Goal: Use online tool/utility: Utilize a website feature to perform a specific function

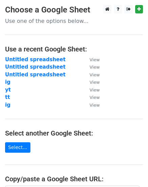
scroll to position [124, 0]
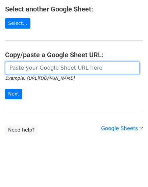
click at [36, 66] on input "url" at bounding box center [72, 68] width 134 height 13
paste input "https://docs.google.com/spreadsheets/d/1RDuTBLGMx5mSYSD-_tGbFjtAmzzBmR-Rsf6Er7o…"
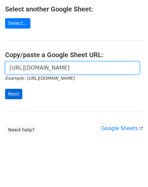
type input "https://docs.google.com/spreadsheets/d/1RDuTBLGMx5mSYSD-_tGbFjtAmzzBmR-Rsf6Er7o…"
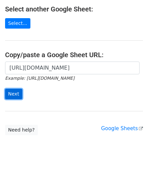
scroll to position [0, 0]
click at [14, 92] on input "Next" at bounding box center [13, 94] width 17 height 10
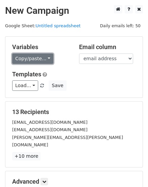
click at [33, 62] on link "Copy/paste..." at bounding box center [32, 59] width 41 height 10
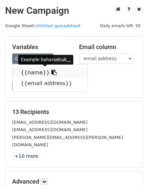
click at [32, 73] on link "{{name}}" at bounding box center [49, 72] width 75 height 11
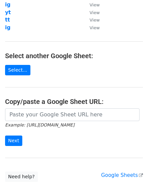
scroll to position [92, 0]
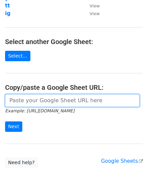
click at [55, 97] on input "url" at bounding box center [72, 100] width 134 height 13
paste input "[URL][DOMAIN_NAME]"
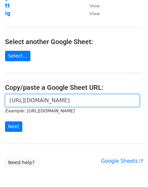
scroll to position [0, 168]
type input "[URL][DOMAIN_NAME]"
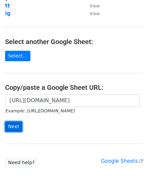
scroll to position [0, 0]
click at [14, 123] on input "Next" at bounding box center [13, 127] width 17 height 10
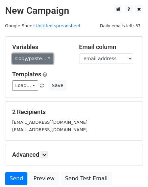
click at [38, 60] on link "Copy/paste..." at bounding box center [32, 59] width 41 height 10
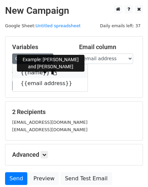
click at [35, 73] on link "{{name}}" at bounding box center [49, 72] width 75 height 11
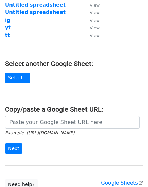
scroll to position [122, 0]
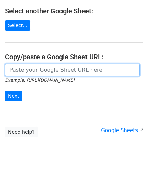
click at [38, 69] on input "url" at bounding box center [72, 70] width 134 height 13
paste input "[URL][DOMAIN_NAME]"
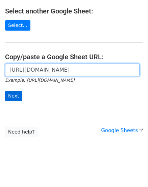
type input "https://docs.google.com/spreadsheets/d/1fDMX62p_H-uu0AtpWwXGmyrdwbXQ-BkdvBpqsaH…"
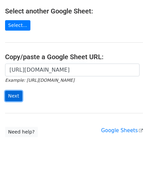
scroll to position [0, 0]
click at [16, 96] on input "Next" at bounding box center [13, 96] width 17 height 10
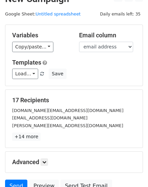
scroll to position [11, 0]
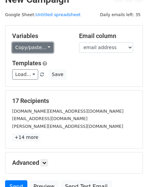
click at [39, 46] on link "Copy/paste..." at bounding box center [32, 47] width 41 height 10
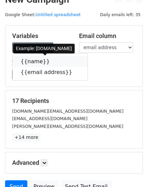
drag, startPoint x: 37, startPoint y: 61, endPoint x: 10, endPoint y: 64, distance: 26.8
click at [36, 62] on link "{{name}}" at bounding box center [49, 61] width 75 height 11
